Goal: Task Accomplishment & Management: Use online tool/utility

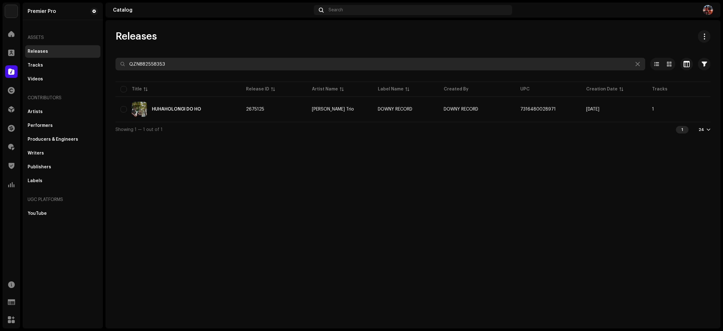
click at [238, 60] on input "QZN882558353" at bounding box center [381, 64] width 530 height 13
paste input "Z662316208"
click at [219, 65] on input "QZZ662316208" at bounding box center [381, 64] width 530 height 13
paste input "YFZ2334536"
type input "QZYFZ2334536"
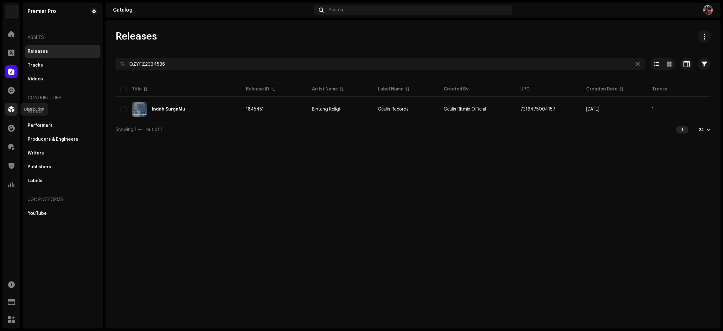
click at [8, 108] on span at bounding box center [11, 109] width 6 height 5
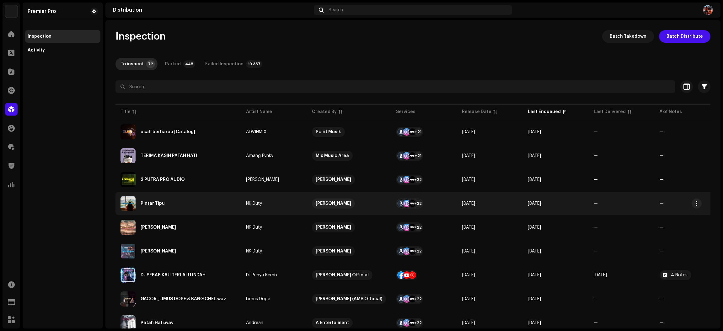
click at [201, 201] on div "Pintar Tipu" at bounding box center [179, 203] width 116 height 15
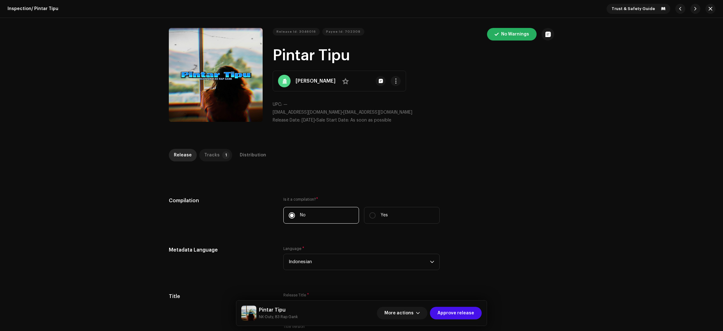
click at [204, 155] on div "Tracks" at bounding box center [211, 155] width 15 height 13
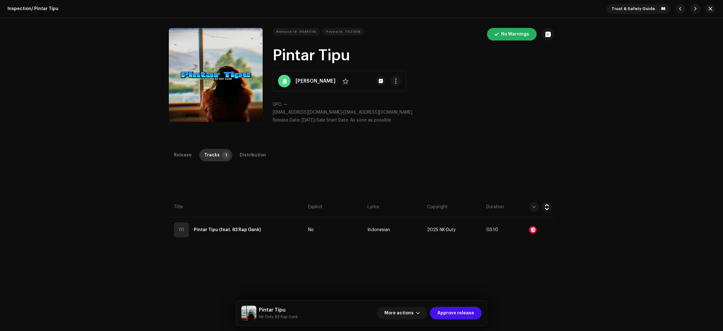
click at [204, 155] on div "Tracks" at bounding box center [211, 155] width 15 height 13
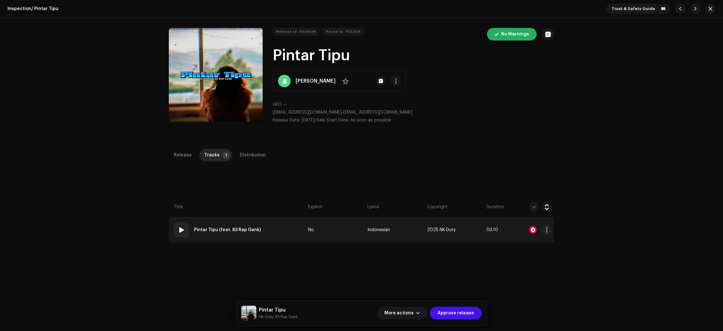
click at [531, 230] on div at bounding box center [533, 230] width 8 height 8
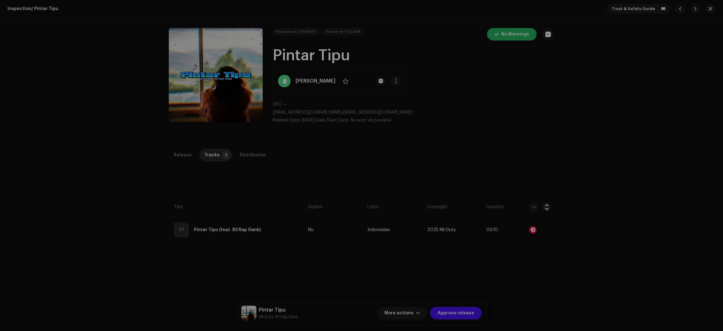
click at [685, 155] on div "Audio Recognition by Remix/Sample 7 All results require review/listening to avo…" at bounding box center [361, 165] width 723 height 331
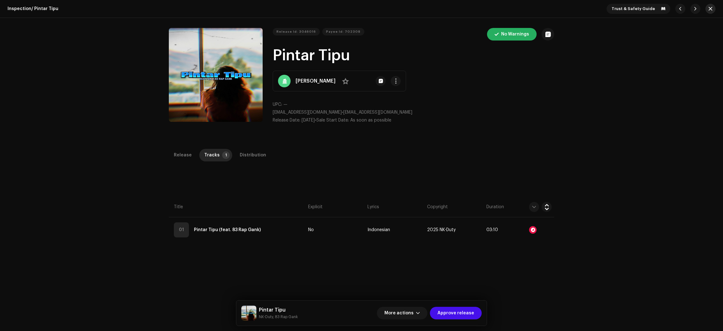
click at [708, 11] on button "button" at bounding box center [711, 9] width 10 height 10
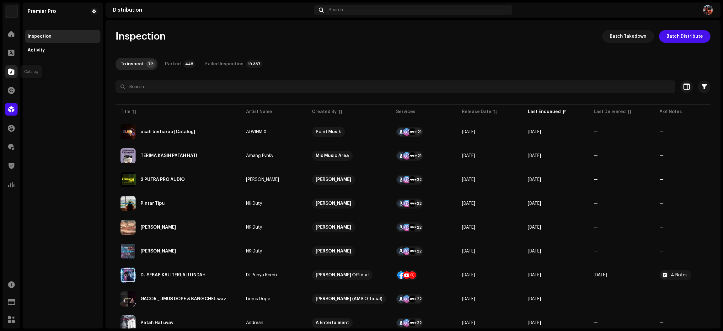
click at [8, 71] on span at bounding box center [11, 71] width 6 height 5
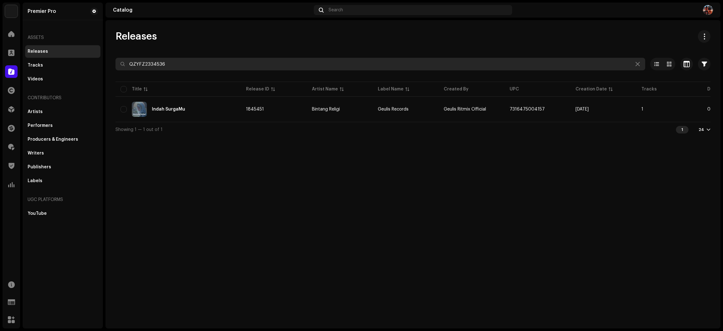
click at [170, 66] on input "QZYFZ2334536" at bounding box center [381, 64] width 530 height 13
paste input "425642"
type input "QZYFZ2425642"
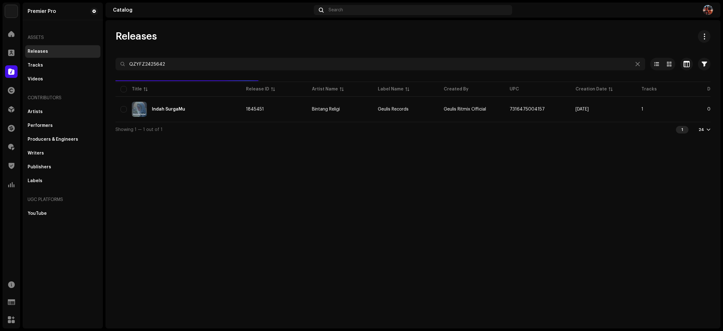
click at [205, 43] on div "Releases QZYFZ2425642 Selected 0 Select all 1 Options Filters Distribution stat…" at bounding box center [412, 83] width 615 height 107
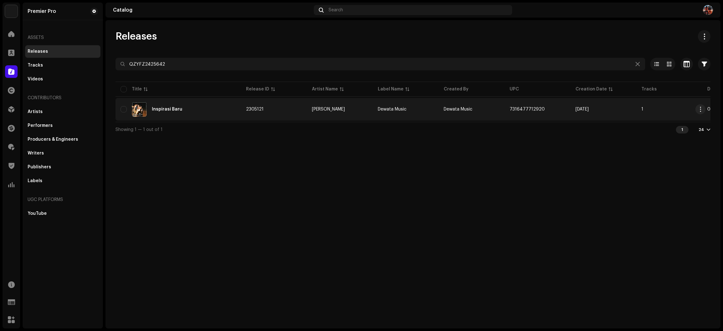
click at [191, 111] on div "Inspirasi Baru" at bounding box center [179, 109] width 116 height 15
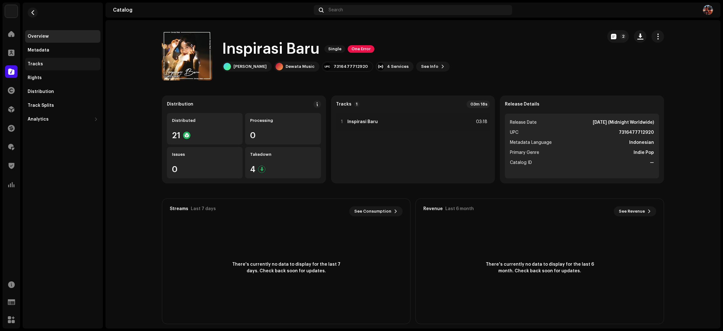
click at [45, 59] on div "Tracks" at bounding box center [62, 64] width 75 height 13
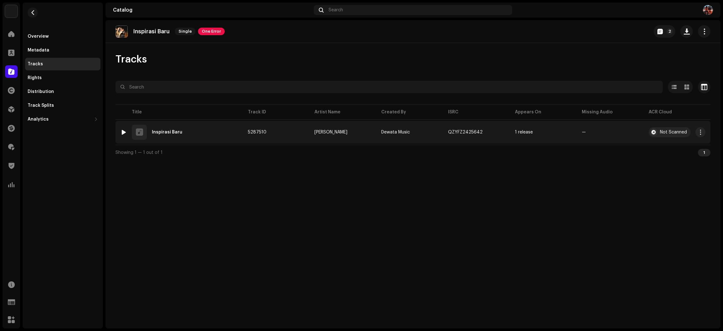
click at [124, 133] on div at bounding box center [123, 132] width 5 height 5
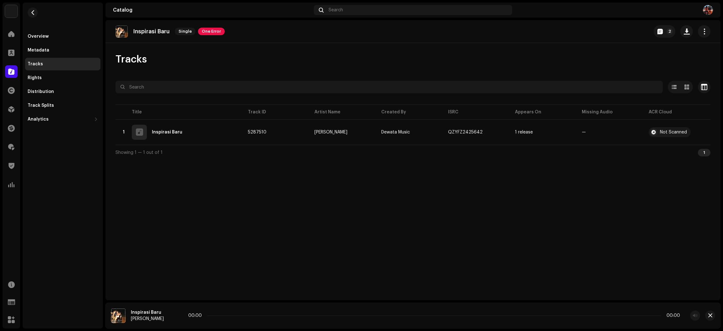
click at [171, 315] on icon at bounding box center [173, 315] width 9 height 10
click at [171, 314] on icon at bounding box center [173, 315] width 11 height 12
click at [171, 314] on icon at bounding box center [174, 315] width 12 height 12
click at [171, 314] on icon at bounding box center [173, 315] width 10 height 11
click at [172, 314] on span at bounding box center [174, 315] width 4 height 5
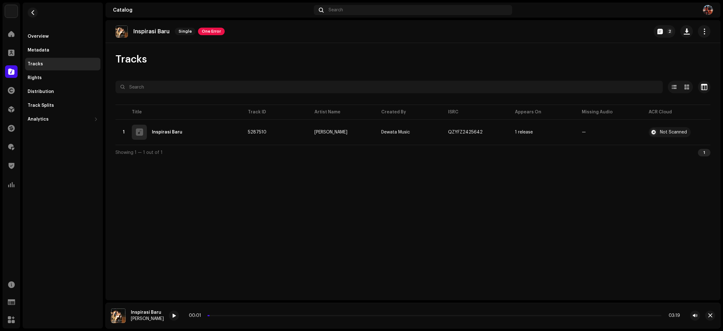
click at [172, 314] on span at bounding box center [174, 315] width 4 height 5
click at [713, 316] on button "button" at bounding box center [710, 315] width 10 height 10
click at [6, 70] on div at bounding box center [11, 71] width 13 height 13
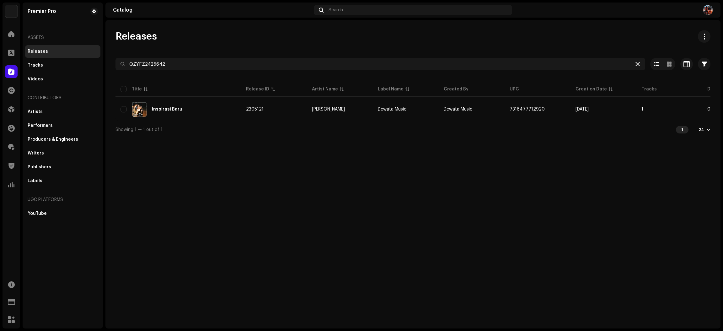
click at [636, 65] on icon at bounding box center [638, 64] width 4 height 5
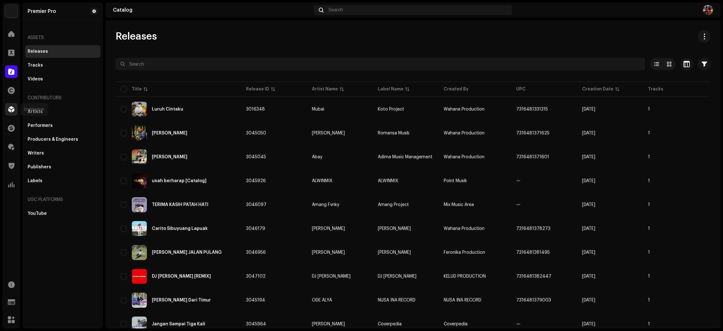
click at [13, 107] on span at bounding box center [11, 109] width 6 height 5
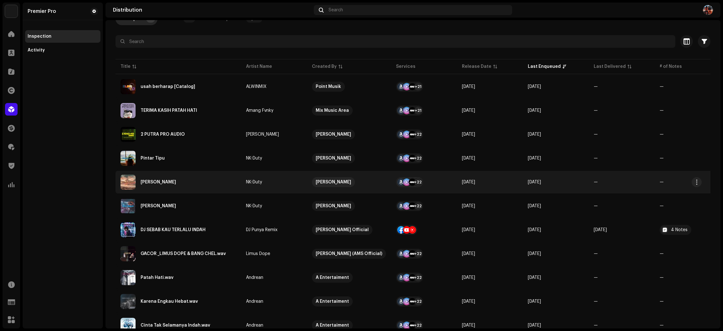
scroll to position [94, 0]
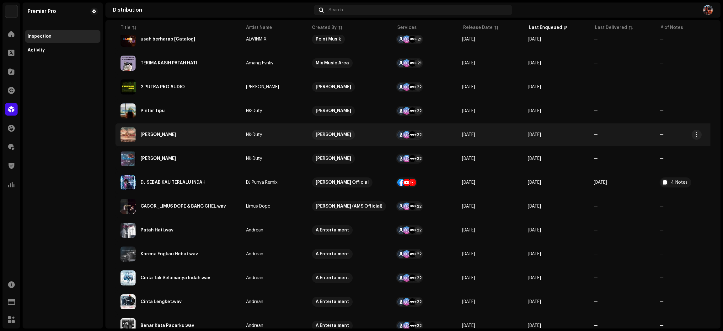
click at [189, 129] on div "[PERSON_NAME]" at bounding box center [179, 134] width 116 height 15
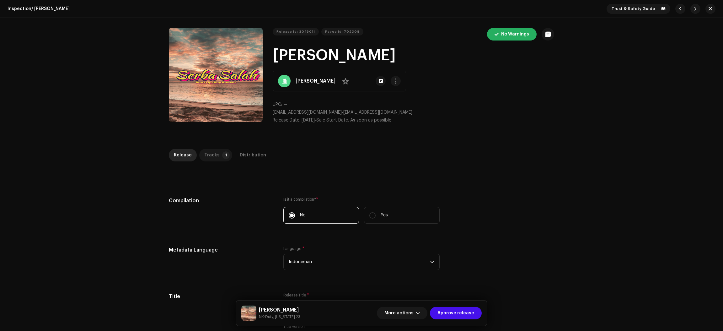
click at [214, 155] on div "Tracks" at bounding box center [211, 155] width 15 height 13
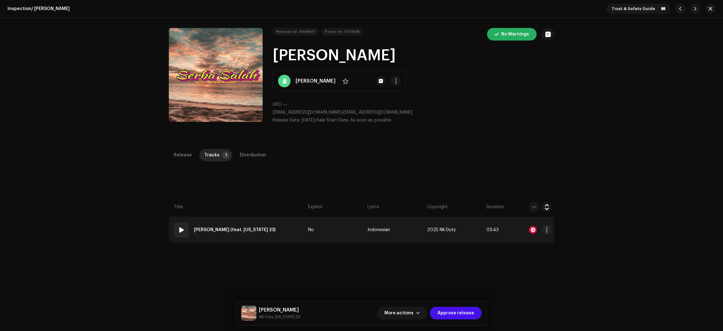
click at [529, 227] on re-a-icon-status-badge at bounding box center [533, 230] width 8 height 8
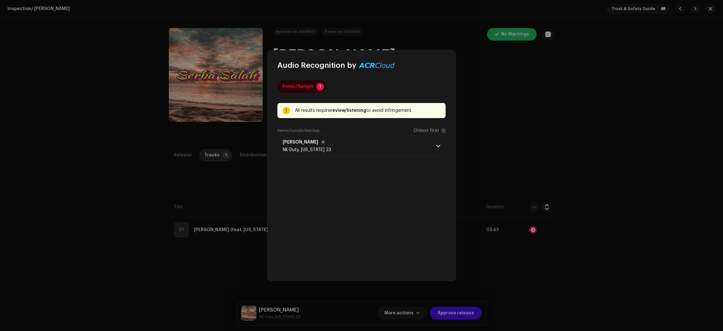
click at [366, 144] on p-accordion-header "[PERSON_NAME] NK-Duty, [US_STATE] 23" at bounding box center [361, 146] width 168 height 21
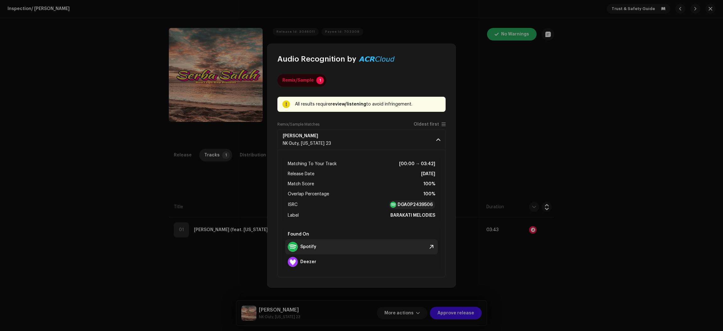
click at [308, 247] on strong "Spotify" at bounding box center [308, 246] width 16 height 5
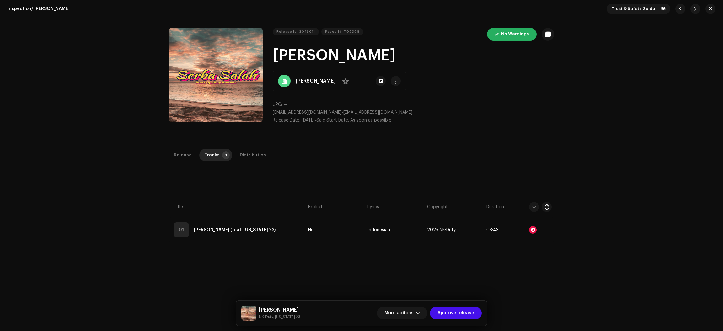
click at [588, 180] on div "Audio Recognition by Remix/Sample 1 All results require review/listening to avo…" at bounding box center [361, 165] width 723 height 331
click at [246, 152] on div "Distribution" at bounding box center [253, 155] width 26 height 13
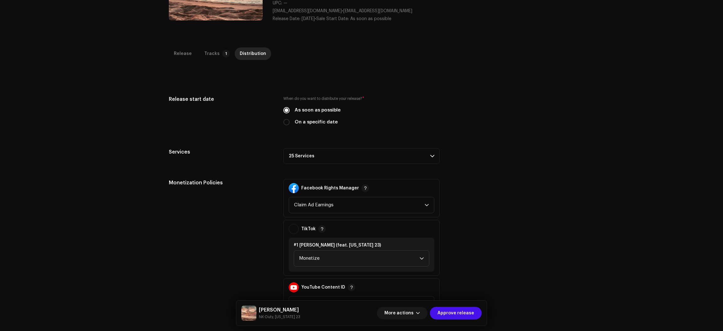
scroll to position [148, 0]
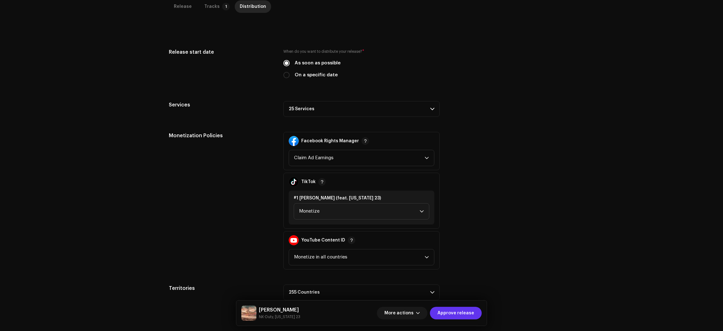
click at [465, 316] on span "Approve release" at bounding box center [456, 313] width 37 height 13
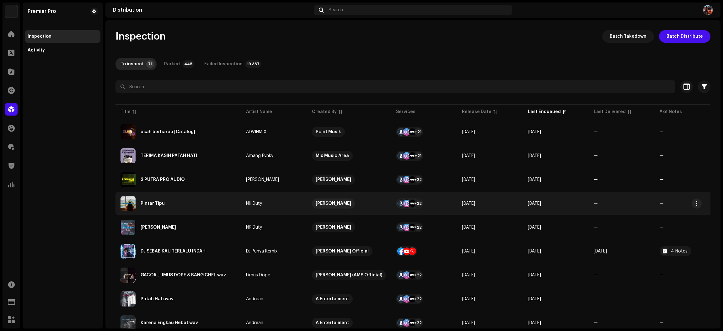
click at [208, 210] on div "Pintar Tipu" at bounding box center [179, 203] width 116 height 15
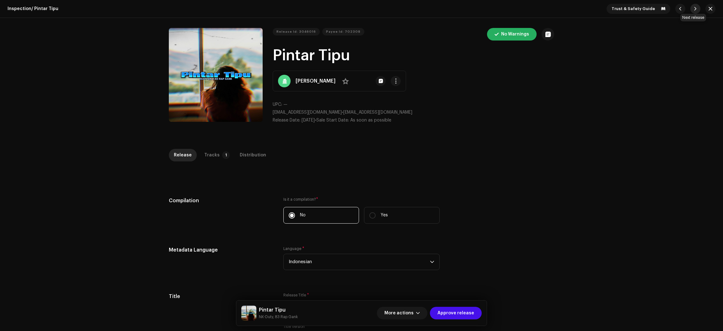
click at [694, 6] on span "button" at bounding box center [696, 8] width 4 height 5
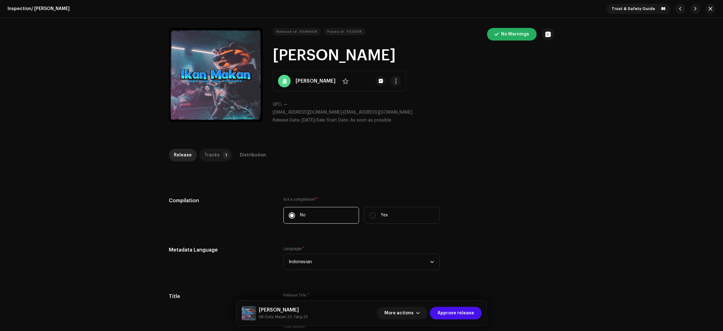
click at [212, 151] on div "Tracks" at bounding box center [211, 155] width 15 height 13
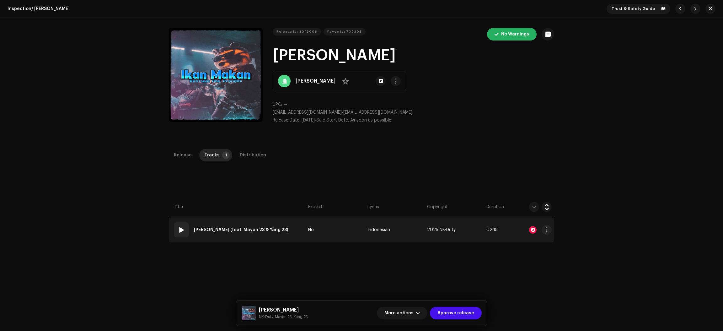
click at [182, 229] on span at bounding box center [182, 230] width 8 height 8
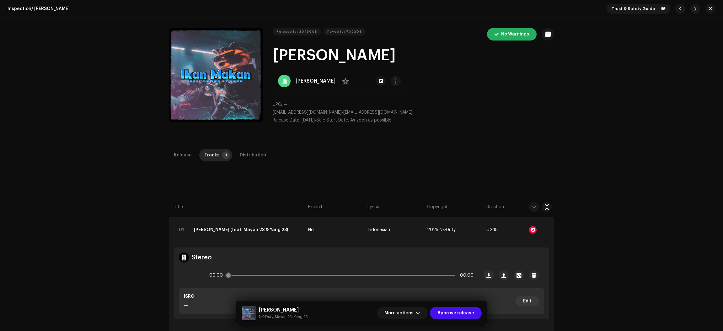
click at [192, 276] on icon at bounding box center [192, 275] width 17 height 17
click at [190, 276] on icon at bounding box center [191, 275] width 13 height 13
click at [187, 274] on icon at bounding box center [192, 275] width 18 height 18
click at [708, 12] on button "button" at bounding box center [711, 9] width 10 height 10
